Goal: Communication & Community: Answer question/provide support

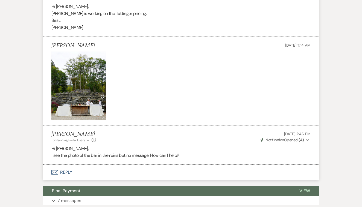
scroll to position [1298, 0]
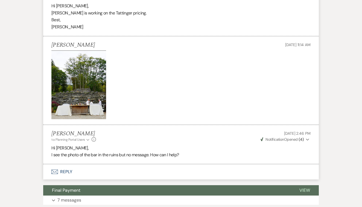
click at [69, 164] on button "Envelope Reply" at bounding box center [180, 171] width 275 height 15
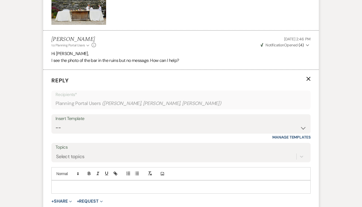
click at [68, 184] on p at bounding box center [181, 187] width 250 height 6
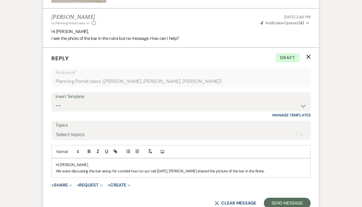
scroll to position [1415, 0]
click at [278, 198] on button "Send Message" at bounding box center [287, 203] width 47 height 11
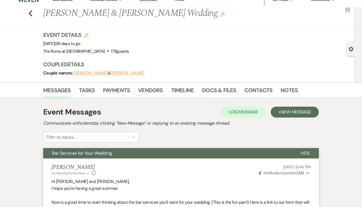
scroll to position [0, 0]
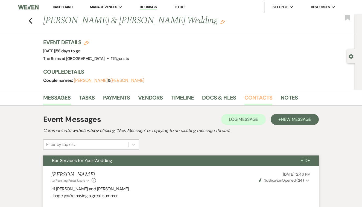
click at [258, 97] on link "Contacts" at bounding box center [258, 99] width 28 height 12
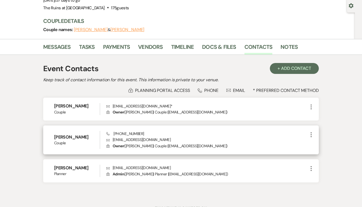
scroll to position [52, 0]
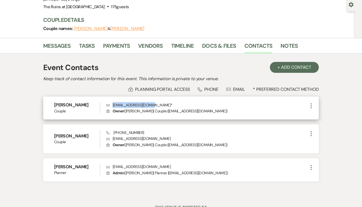
drag, startPoint x: 113, startPoint y: 111, endPoint x: 150, endPoint y: 113, distance: 36.9
click at [150, 136] on p "Envelope [EMAIL_ADDRESS][DOMAIN_NAME] *" at bounding box center [206, 139] width 201 height 6
copy p "[EMAIL_ADDRESS][DOMAIN_NAME]"
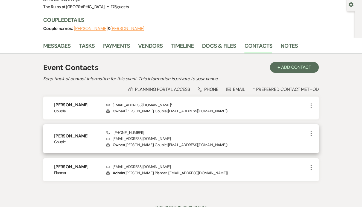
click at [167, 140] on div "Phone [PHONE_NUMBER] Envelope [EMAIL_ADDRESS][DOMAIN_NAME] Lock Owner ( [PERSON…" at bounding box center [206, 139] width 201 height 18
drag, startPoint x: 113, startPoint y: 145, endPoint x: 147, endPoint y: 142, distance: 34.8
click at [147, 142] on p "Envelope [EMAIL_ADDRESS][DOMAIN_NAME]" at bounding box center [206, 139] width 201 height 6
copy p "[EMAIL_ADDRESS][DOMAIN_NAME]"
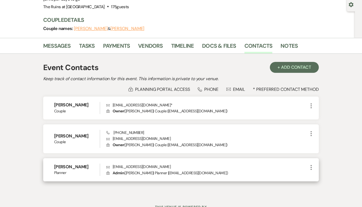
click at [170, 170] on p "Envelope [EMAIL_ADDRESS][DOMAIN_NAME]" at bounding box center [206, 167] width 201 height 6
drag, startPoint x: 113, startPoint y: 173, endPoint x: 155, endPoint y: 173, distance: 42.6
click at [155, 170] on p "Envelope [EMAIL_ADDRESS][DOMAIN_NAME]" at bounding box center [206, 167] width 201 height 6
copy p "[EMAIL_ADDRESS][DOMAIN_NAME]"
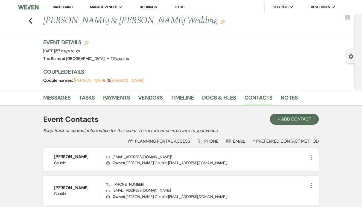
scroll to position [0, 0]
click at [30, 18] on icon "Previous" at bounding box center [30, 20] width 4 height 7
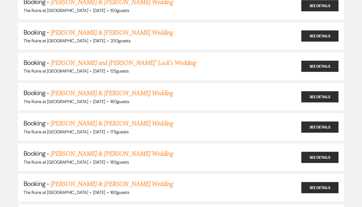
scroll to position [197, 0]
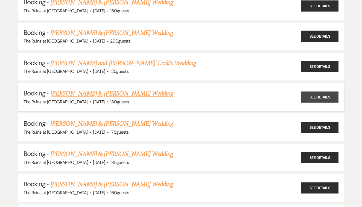
click at [320, 92] on link "See Details" at bounding box center [319, 96] width 37 height 11
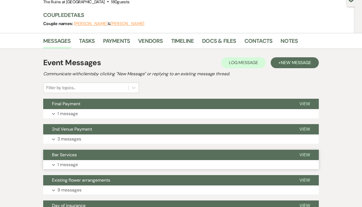
scroll to position [55, 0]
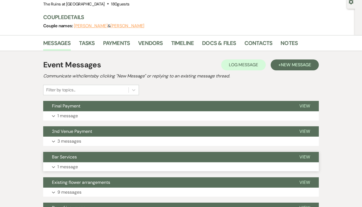
click at [304, 155] on span "View" at bounding box center [304, 157] width 11 height 6
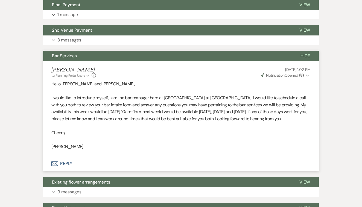
scroll to position [156, 0]
click at [66, 161] on button "Envelope Reply" at bounding box center [180, 163] width 275 height 15
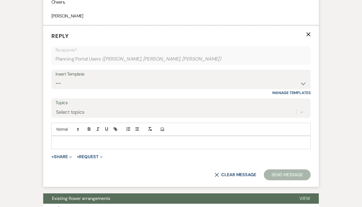
click at [69, 140] on p at bounding box center [181, 143] width 250 height 6
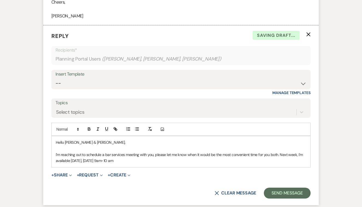
click at [111, 158] on p "I'm reaching out to schedule a bar services meeting with you, please let me kno…" at bounding box center [181, 158] width 250 height 12
click at [192, 157] on p "I'm reaching out to schedule a bar services meeting with you, please let me kno…" at bounding box center [181, 158] width 250 height 12
click at [250, 158] on p "I'm reaching out to schedule a bar services meeting with you, please let me kno…" at bounding box center [181, 158] width 250 height 12
click at [252, 157] on p "I'm reaching out to schedule a bar services meeting with you, please let me kno…" at bounding box center [181, 158] width 250 height 12
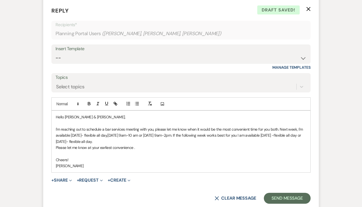
scroll to position [315, 0]
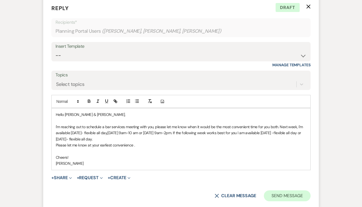
click at [289, 191] on button "Send Message" at bounding box center [287, 196] width 47 height 11
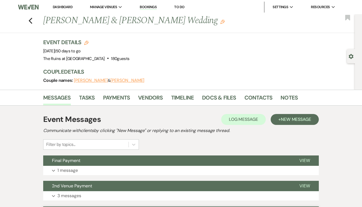
scroll to position [0, 0]
click at [32, 21] on icon "Previous" at bounding box center [30, 20] width 4 height 7
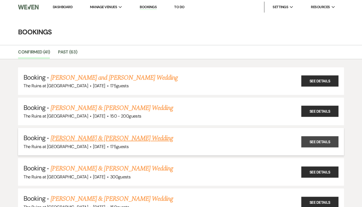
click at [311, 137] on link "See Details" at bounding box center [319, 141] width 37 height 11
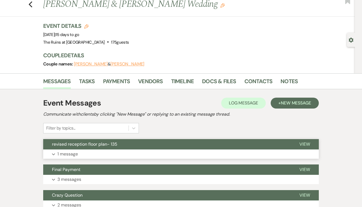
scroll to position [17, 0]
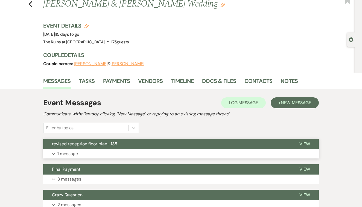
click at [304, 143] on span "View" at bounding box center [304, 144] width 11 height 6
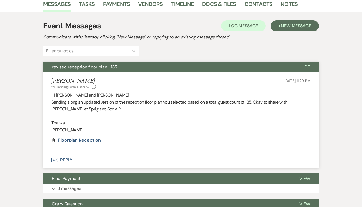
scroll to position [105, 0]
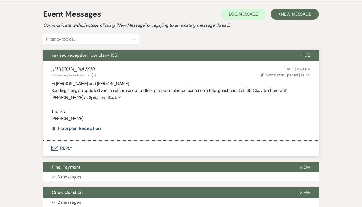
click at [95, 128] on span "floorplan reception" at bounding box center [79, 129] width 43 height 6
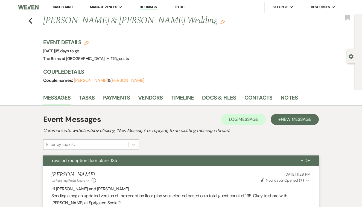
scroll to position [0, 0]
click at [30, 22] on use "button" at bounding box center [31, 21] width 4 height 6
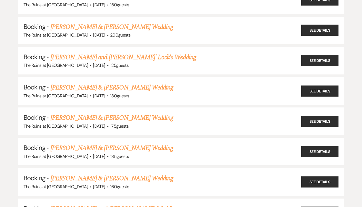
scroll to position [205, 0]
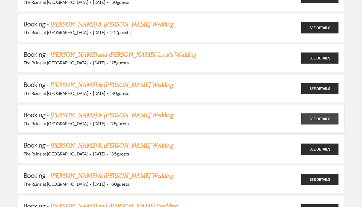
click at [312, 113] on link "See Details" at bounding box center [319, 118] width 37 height 11
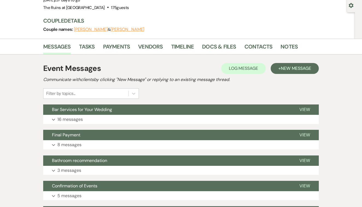
scroll to position [50, 0]
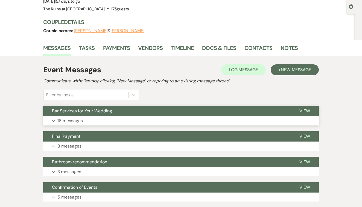
click at [303, 114] on span "View" at bounding box center [304, 111] width 11 height 6
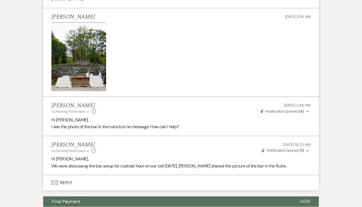
scroll to position [1328, 0]
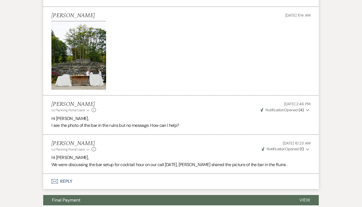
click at [66, 174] on button "Envelope Reply" at bounding box center [180, 181] width 275 height 15
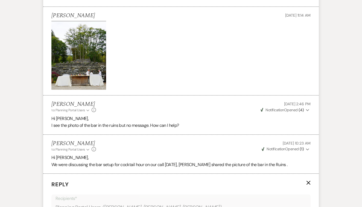
scroll to position [1462, 0]
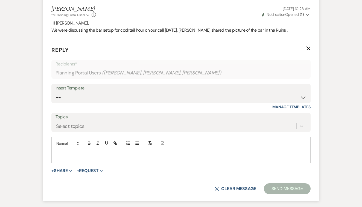
click at [72, 154] on p at bounding box center [181, 157] width 250 height 6
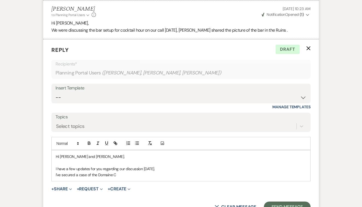
click at [86, 172] on p "I've secured a case of the Domaine C" at bounding box center [181, 175] width 250 height 6
click at [137, 172] on p "I've secured a case/12 bottles of the Domaine C" at bounding box center [181, 175] width 250 height 6
click at [54, 158] on div "Hi [PERSON_NAME] and [PERSON_NAME], I have a few updates for you regarding our …" at bounding box center [181, 165] width 258 height 31
click at [165, 166] on p "I have a few updates for you regarding our discussion [DATE]." at bounding box center [181, 169] width 250 height 6
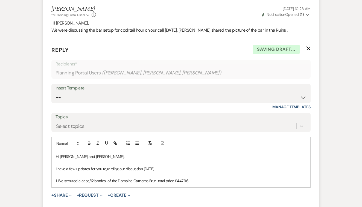
click at [197, 178] on p "1. I've secured a case/12 bottles of the Domaine Carneros Brut total price $447…" at bounding box center [181, 181] width 250 height 6
click at [116, 190] on p "2 . Unfortunately the Magnum 1.5 liter is not available and there is no EPA" at bounding box center [181, 193] width 250 height 6
click at [131, 190] on p "2 . Unfortunately the Magnum 1.5 liter of the Taitinger is not available and th…" at bounding box center [181, 193] width 250 height 6
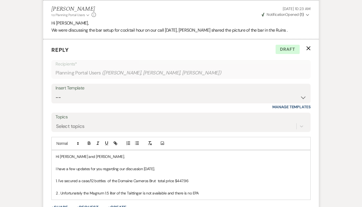
click at [202, 190] on p "2 . Unfortunately the Magnum 1.5 liter of the Taittinger is not available and t…" at bounding box center [181, 193] width 250 height 6
click at [141, 190] on p "2 . Unfortunately the Magnum 1.5 liter of the Taittinger is not available and t…" at bounding box center [181, 193] width 250 height 6
click at [223, 190] on p "2 . Unfortunately the Magnum 1.5 liter of the Taittinger Champagne is not avail…" at bounding box center [181, 193] width 250 height 6
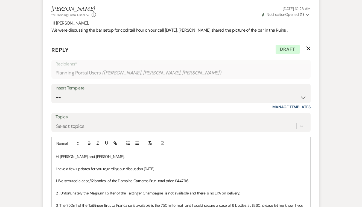
click at [142, 190] on p "2 . Unfortunately the Magnum 1.5 liter of the Taittinger Champagne is not avail…" at bounding box center [181, 193] width 250 height 6
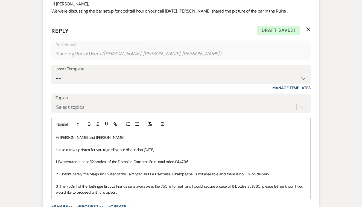
scroll to position [1488, 0]
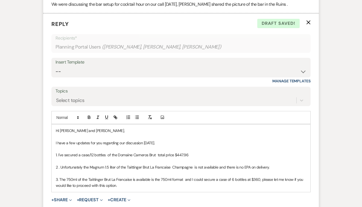
click at [142, 177] on p "3. The 750ml of the Taittinger Brut La Francaise is available is the 750ml form…" at bounding box center [181, 183] width 250 height 12
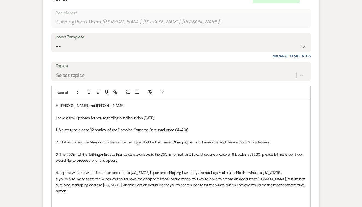
scroll to position [1523, 0]
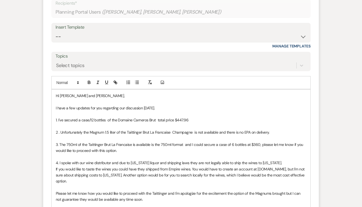
click at [249, 142] on p "3. The 750ml of the Taittinger Brut La Francaise is available is the 750ml form…" at bounding box center [181, 148] width 250 height 12
click at [260, 142] on p "3. The 750ml of the Taittinger Brut La Francaise is available is the 750ml form…" at bounding box center [181, 148] width 250 height 12
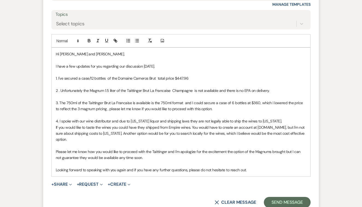
scroll to position [1565, 0]
click at [251, 167] on p "Looking forward to speaking with you again and if you have any further question…" at bounding box center [181, 170] width 250 height 6
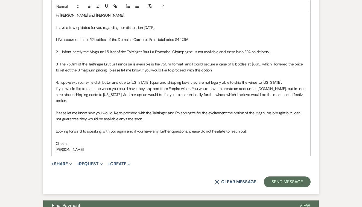
scroll to position [1604, 0]
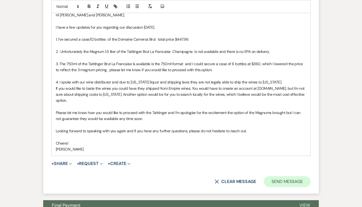
click at [276, 176] on button "Send Message" at bounding box center [287, 181] width 47 height 11
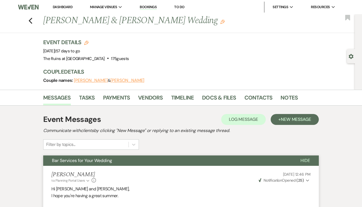
scroll to position [0, 0]
click at [31, 21] on use "button" at bounding box center [31, 21] width 4 height 6
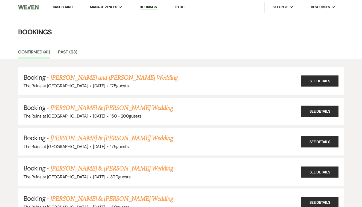
scroll to position [205, 0]
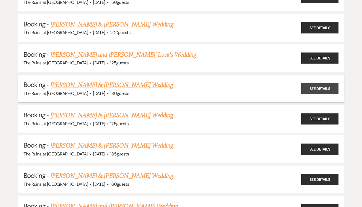
click at [318, 83] on link "See Details" at bounding box center [319, 88] width 37 height 11
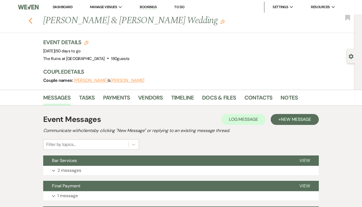
click at [30, 19] on use "button" at bounding box center [31, 21] width 4 height 6
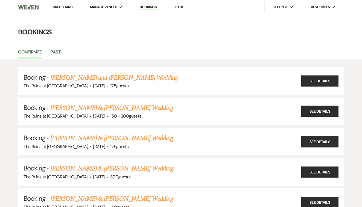
scroll to position [205, 0]
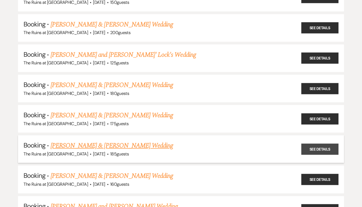
click at [312, 144] on link "See Details" at bounding box center [319, 149] width 37 height 11
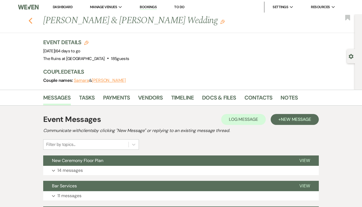
click at [32, 23] on use "button" at bounding box center [31, 21] width 4 height 6
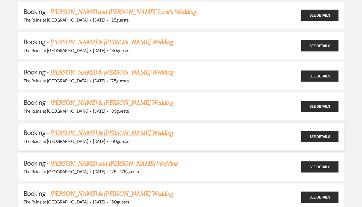
scroll to position [252, 0]
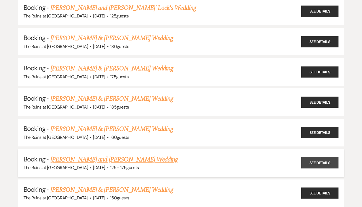
click at [327, 158] on link "See Details" at bounding box center [319, 163] width 37 height 11
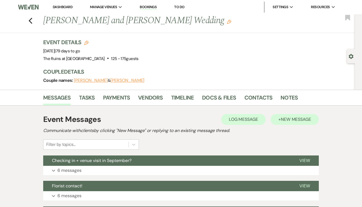
click at [283, 119] on span "New Message" at bounding box center [295, 120] width 30 height 6
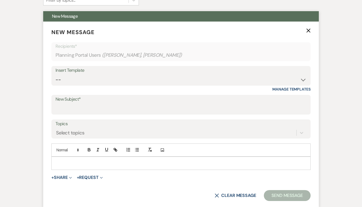
scroll to position [144, 0]
click at [84, 103] on input "New Subject*" at bounding box center [180, 108] width 251 height 11
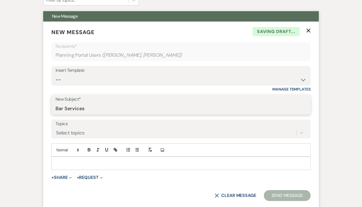
type input "Bar Services"
click at [77, 161] on p at bounding box center [181, 163] width 250 height 6
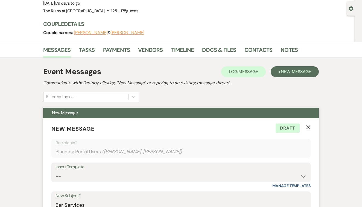
scroll to position [36, 0]
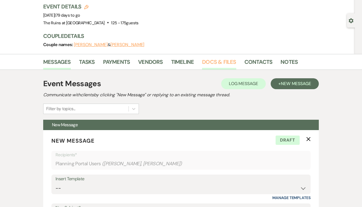
click at [226, 63] on link "Docs & Files" at bounding box center [219, 64] width 34 height 12
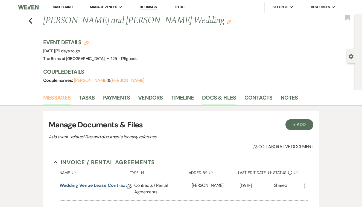
click at [68, 98] on link "Messages" at bounding box center [57, 99] width 28 height 12
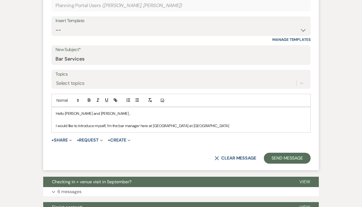
scroll to position [195, 0]
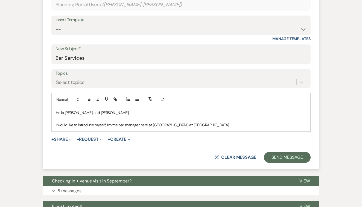
click at [192, 124] on p "I would like to introduce myself, I'm the bar manager here at [GEOGRAPHIC_DATA]…" at bounding box center [181, 125] width 250 height 6
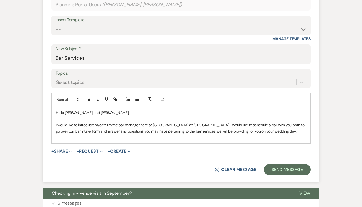
click at [261, 130] on p "I would like to introduce myself, I'm the bar manager here at [GEOGRAPHIC_DATA]…" at bounding box center [181, 128] width 250 height 12
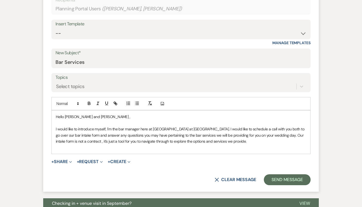
scroll to position [194, 0]
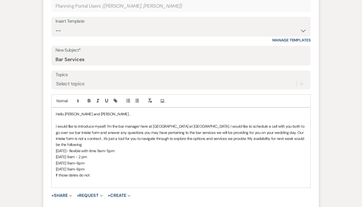
click at [146, 148] on p "[DATE]- flexible with time 9am-5pm" at bounding box center [181, 151] width 250 height 6
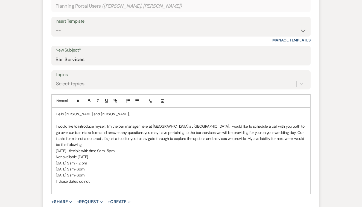
click at [97, 185] on p at bounding box center [181, 188] width 250 height 6
click at [97, 179] on p "If those dates do not" at bounding box center [181, 182] width 250 height 6
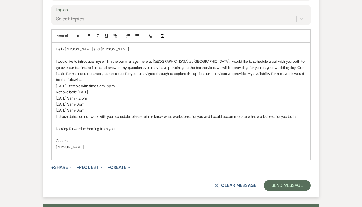
scroll to position [263, 0]
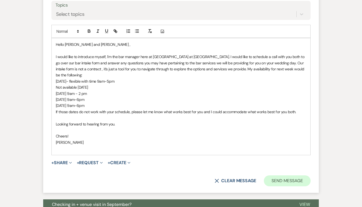
click at [290, 176] on button "Send Message" at bounding box center [287, 181] width 47 height 11
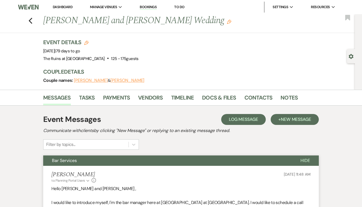
scroll to position [0, 0]
click at [250, 98] on link "Contacts" at bounding box center [258, 99] width 28 height 12
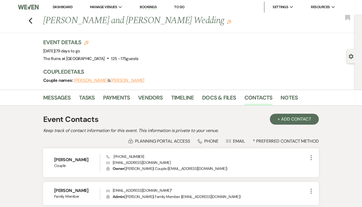
click at [28, 19] on div "Previous [PERSON_NAME] and [PERSON_NAME] Wedding Edit Bookmark" at bounding box center [175, 23] width 357 height 19
click at [31, 20] on icon "Previous" at bounding box center [30, 20] width 4 height 7
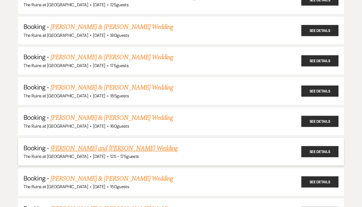
scroll to position [263, 0]
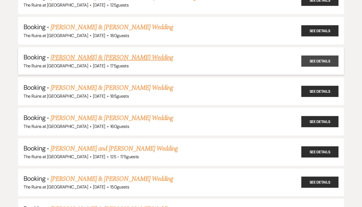
click at [323, 55] on link "See Details" at bounding box center [319, 60] width 37 height 11
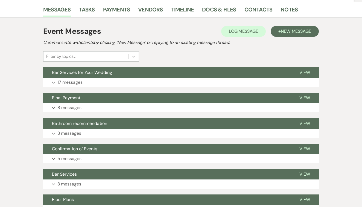
scroll to position [91, 0]
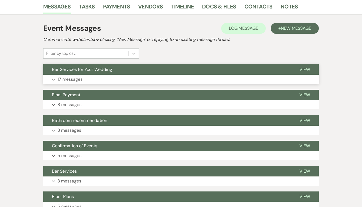
click at [304, 72] on span "View" at bounding box center [304, 70] width 11 height 6
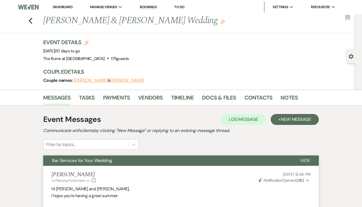
scroll to position [0, 0]
click at [32, 20] on icon "Previous" at bounding box center [30, 20] width 4 height 7
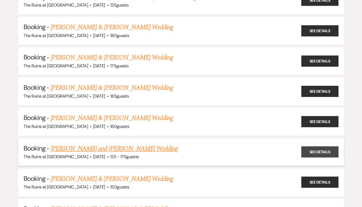
click at [315, 147] on link "See Details" at bounding box center [319, 152] width 37 height 11
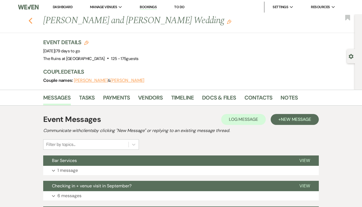
click at [30, 21] on use "button" at bounding box center [31, 21] width 4 height 6
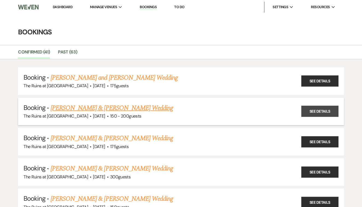
click at [317, 110] on link "See Details" at bounding box center [319, 111] width 37 height 11
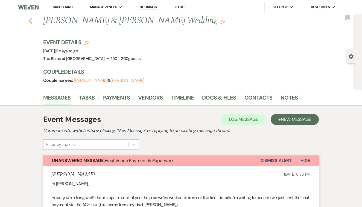
click at [31, 19] on use "button" at bounding box center [31, 21] width 4 height 6
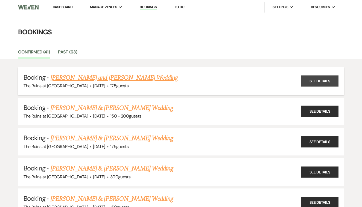
click at [323, 82] on link "See Details" at bounding box center [319, 81] width 37 height 11
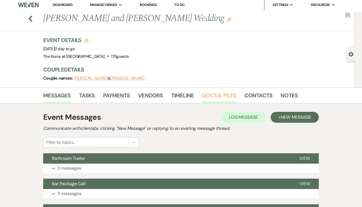
scroll to position [1, 0]
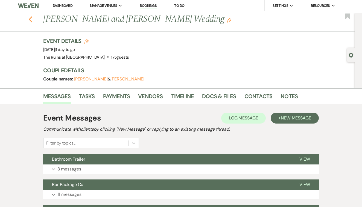
click at [29, 21] on icon "Previous" at bounding box center [30, 19] width 4 height 7
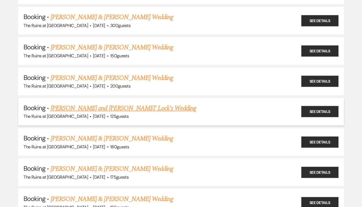
scroll to position [152, 0]
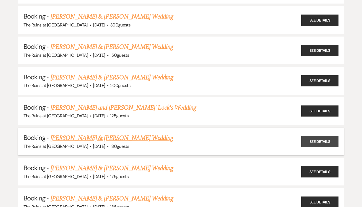
click at [322, 138] on link "See Details" at bounding box center [319, 141] width 37 height 11
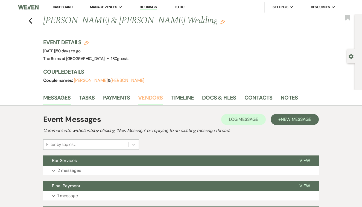
click at [155, 97] on link "Vendors" at bounding box center [150, 99] width 25 height 12
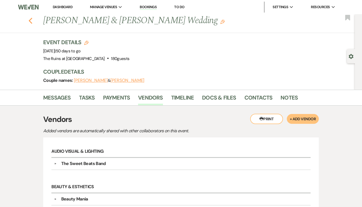
click at [32, 19] on icon "Previous" at bounding box center [30, 20] width 4 height 7
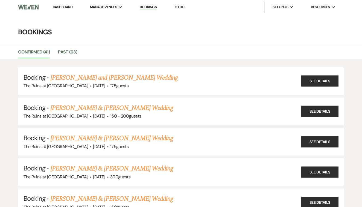
scroll to position [152, 0]
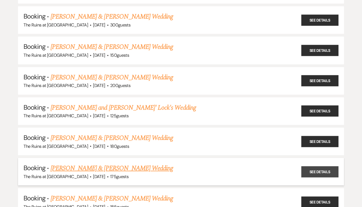
click at [313, 171] on link "See Details" at bounding box center [319, 171] width 37 height 11
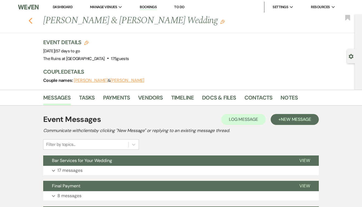
click at [29, 19] on icon "Previous" at bounding box center [30, 20] width 4 height 7
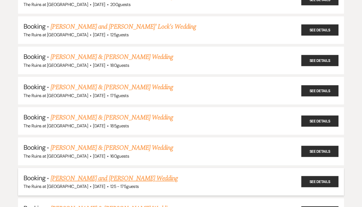
scroll to position [236, 0]
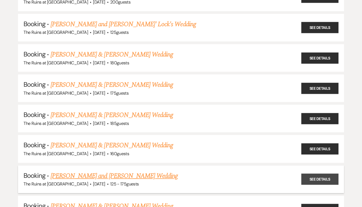
click at [315, 174] on link "See Details" at bounding box center [319, 179] width 37 height 11
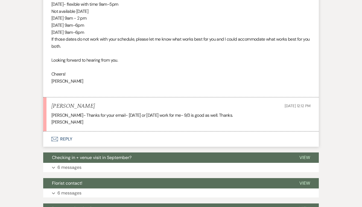
scroll to position [226, 0]
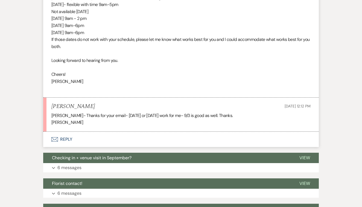
click at [68, 136] on button "Envelope Reply" at bounding box center [180, 139] width 275 height 15
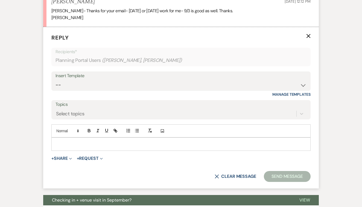
click at [69, 141] on p at bounding box center [181, 144] width 250 height 6
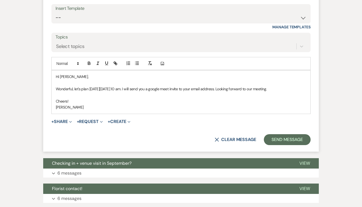
scroll to position [400, 0]
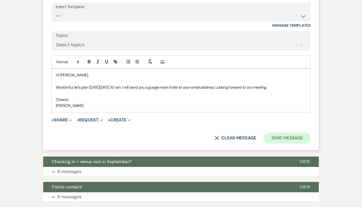
click at [282, 133] on button "Send Message" at bounding box center [287, 138] width 47 height 11
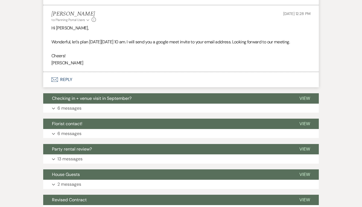
scroll to position [354, 0]
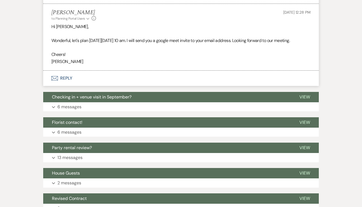
click at [63, 80] on button "Envelope Reply" at bounding box center [180, 78] width 275 height 15
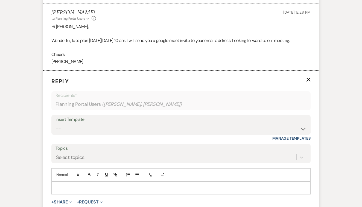
scroll to position [404, 0]
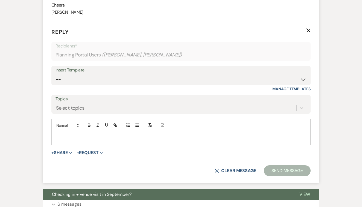
click at [84, 138] on p at bounding box center [181, 139] width 250 height 6
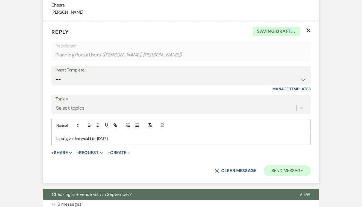
click at [277, 171] on button "Send Message" at bounding box center [287, 170] width 47 height 11
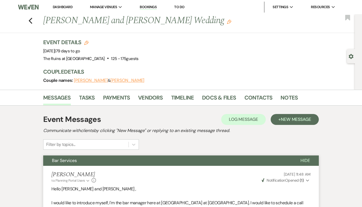
scroll to position [0, 0]
click at [251, 99] on link "Contacts" at bounding box center [258, 99] width 28 height 12
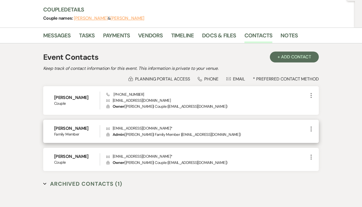
scroll to position [62, 0]
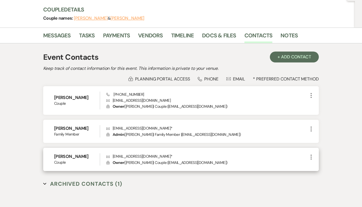
drag, startPoint x: 112, startPoint y: 155, endPoint x: 175, endPoint y: 158, distance: 62.9
click at [175, 103] on p "Envelope [EMAIL_ADDRESS][DOMAIN_NAME] *" at bounding box center [206, 100] width 201 height 6
copy p "[EMAIL_ADDRESS][DOMAIN_NAME]"
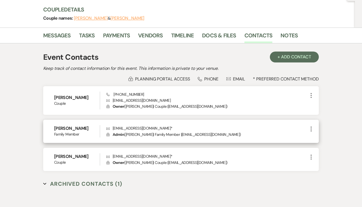
click at [112, 123] on div "[PERSON_NAME] Family Member Envelope [EMAIL_ADDRESS][DOMAIN_NAME] * Lock Admin …" at bounding box center [180, 131] width 275 height 23
drag, startPoint x: 113, startPoint y: 128, endPoint x: 153, endPoint y: 127, distance: 41.0
click at [153, 103] on p "Envelope [EMAIL_ADDRESS][DOMAIN_NAME] *" at bounding box center [206, 100] width 201 height 6
copy p "[EMAIL_ADDRESS][DOMAIN_NAME]"
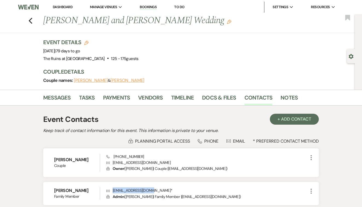
scroll to position [0, 0]
click at [31, 22] on icon "Previous" at bounding box center [30, 20] width 4 height 7
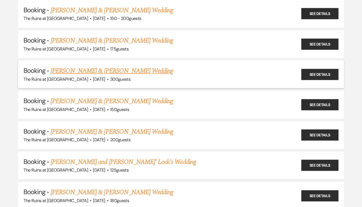
scroll to position [97, 0]
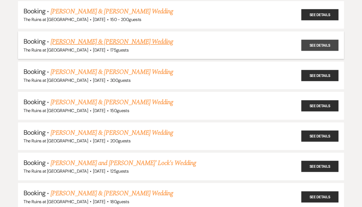
click at [315, 45] on link "See Details" at bounding box center [319, 45] width 37 height 11
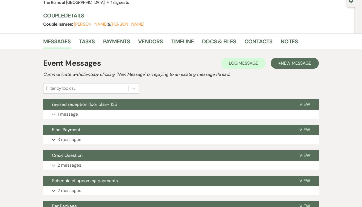
scroll to position [55, 0]
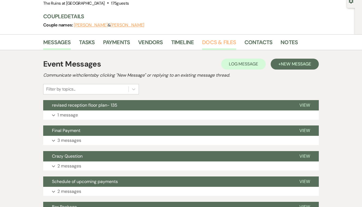
click at [220, 43] on link "Docs & Files" at bounding box center [219, 44] width 34 height 12
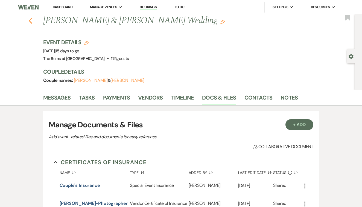
click at [31, 21] on icon "Previous" at bounding box center [30, 20] width 4 height 7
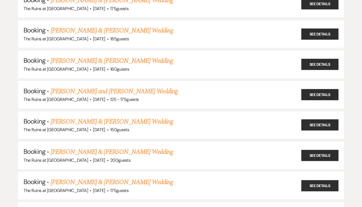
scroll to position [323, 0]
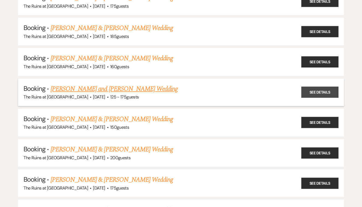
click at [311, 87] on link "See Details" at bounding box center [319, 92] width 37 height 11
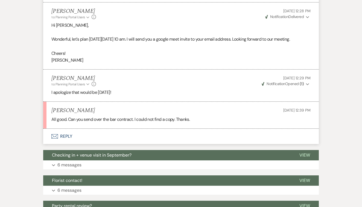
scroll to position [357, 0]
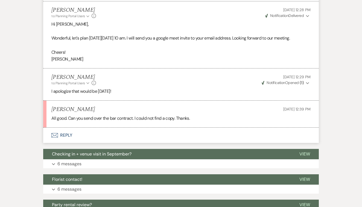
click at [64, 136] on button "Envelope Reply" at bounding box center [180, 135] width 275 height 15
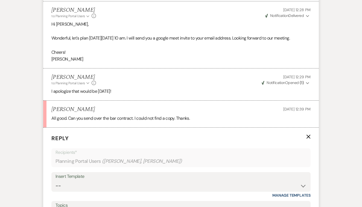
scroll to position [463, 0]
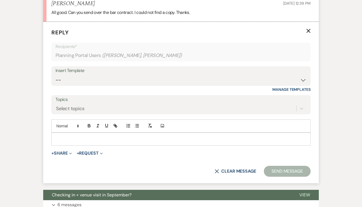
click at [65, 139] on p at bounding box center [181, 139] width 250 height 6
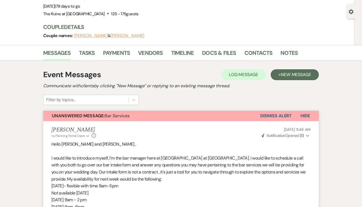
scroll to position [33, 0]
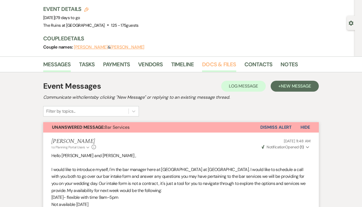
click at [215, 62] on link "Docs & Files" at bounding box center [219, 66] width 34 height 12
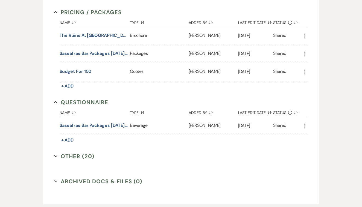
scroll to position [383, 0]
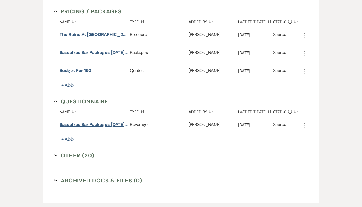
click at [113, 125] on button "Sassafras Bar Packages [DATE]-[DATE]" at bounding box center [94, 125] width 68 height 7
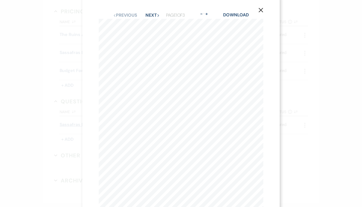
scroll to position [4, 0]
click at [261, 10] on icon "X" at bounding box center [260, 11] width 5 height 5
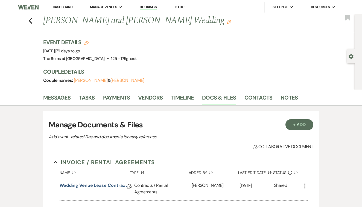
scroll to position [0, 0]
click at [31, 22] on use "button" at bounding box center [31, 21] width 4 height 6
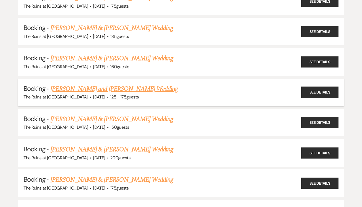
click at [164, 84] on link "[PERSON_NAME] and [PERSON_NAME] Wedding" at bounding box center [114, 89] width 127 height 10
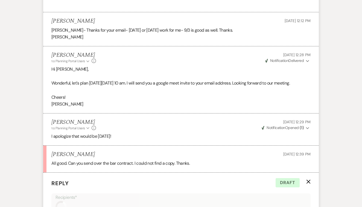
scroll to position [462, 0]
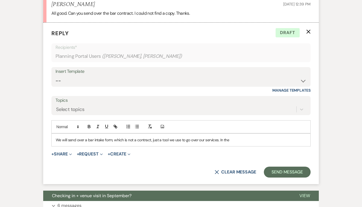
click at [236, 140] on p "We will send over a bar intake form, which is not a contract, just a tool we us…" at bounding box center [181, 140] width 250 height 6
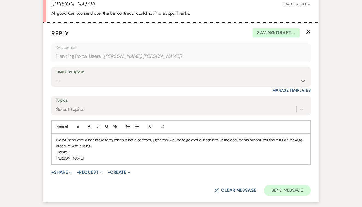
click at [292, 189] on button "Send Message" at bounding box center [287, 190] width 47 height 11
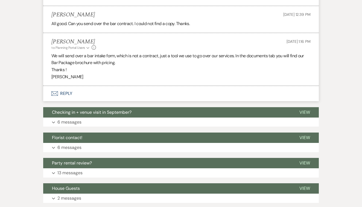
scroll to position [452, 0]
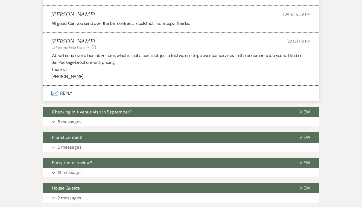
click at [70, 93] on button "Envelope Reply" at bounding box center [180, 93] width 275 height 15
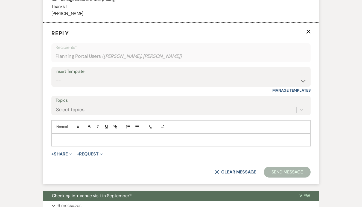
click at [76, 138] on p at bounding box center [181, 140] width 250 height 6
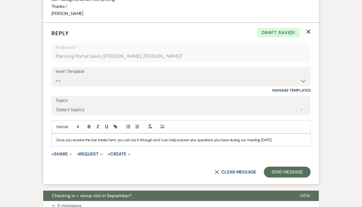
click at [136, 140] on p "Once you receive the bar intake form, you can loo it through and I can help ans…" at bounding box center [181, 140] width 250 height 6
click at [285, 169] on button "Send Message" at bounding box center [287, 172] width 47 height 11
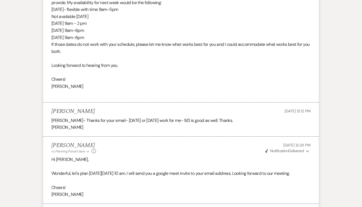
scroll to position [223, 0]
